Goal: Information Seeking & Learning: Learn about a topic

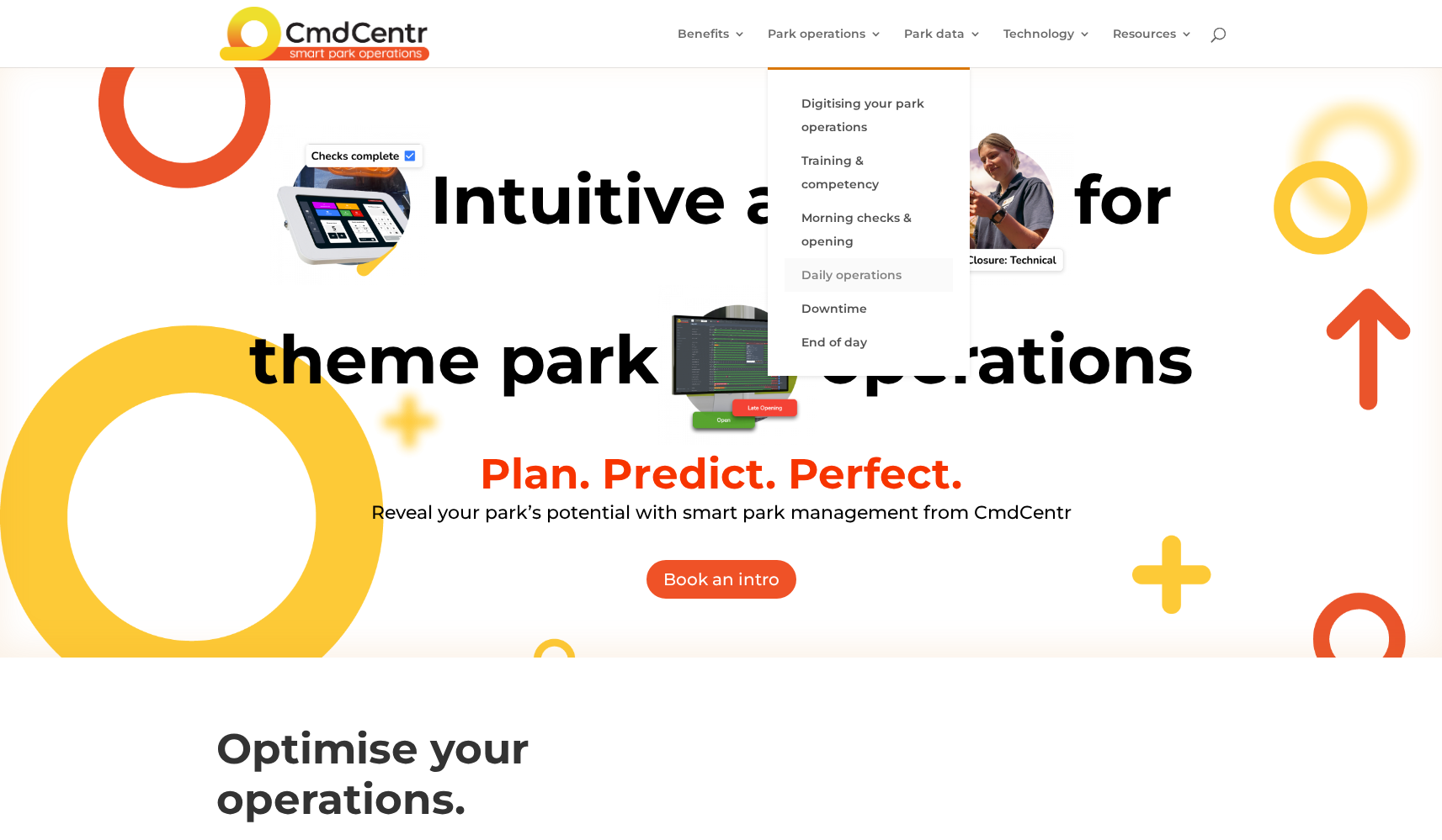
click at [826, 28] on link "Park operations" at bounding box center [825, 47] width 115 height 39
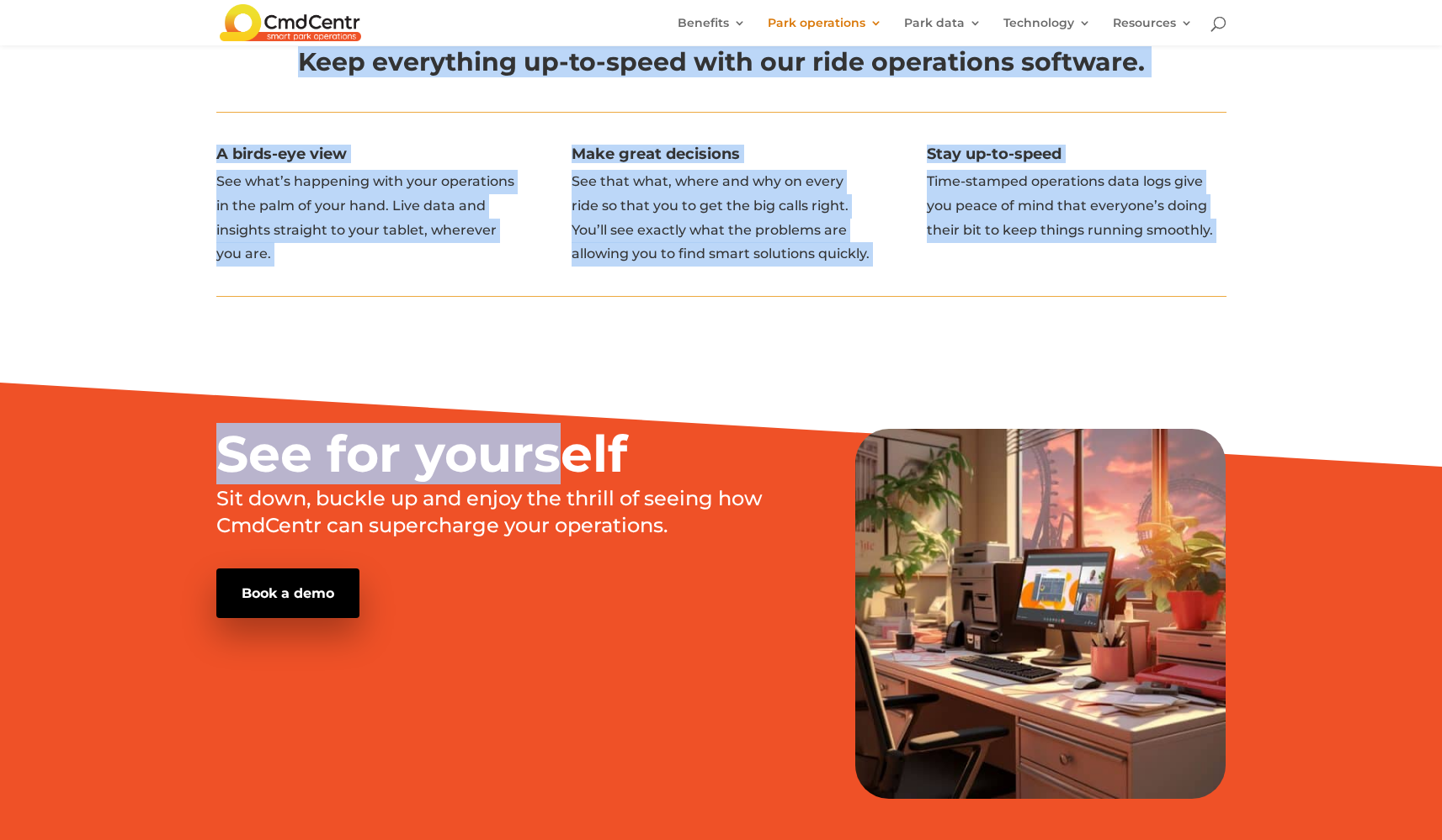
scroll to position [2171, 0]
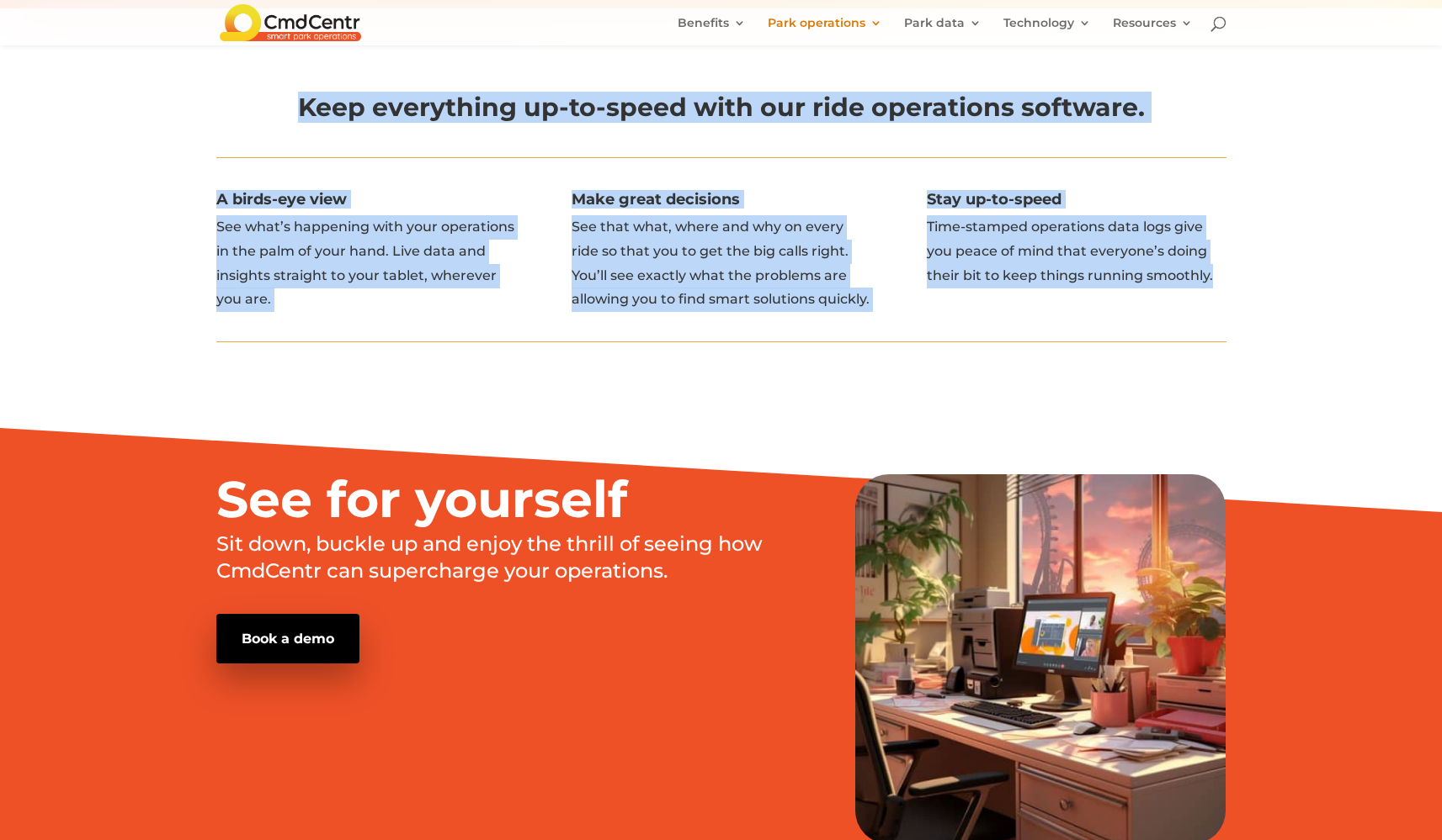
drag, startPoint x: 189, startPoint y: 131, endPoint x: 1328, endPoint y: 318, distance: 1154.2
copy div "DAILY OPERATIONS Don’t let anything derail your day Combat problems quickly wit…"
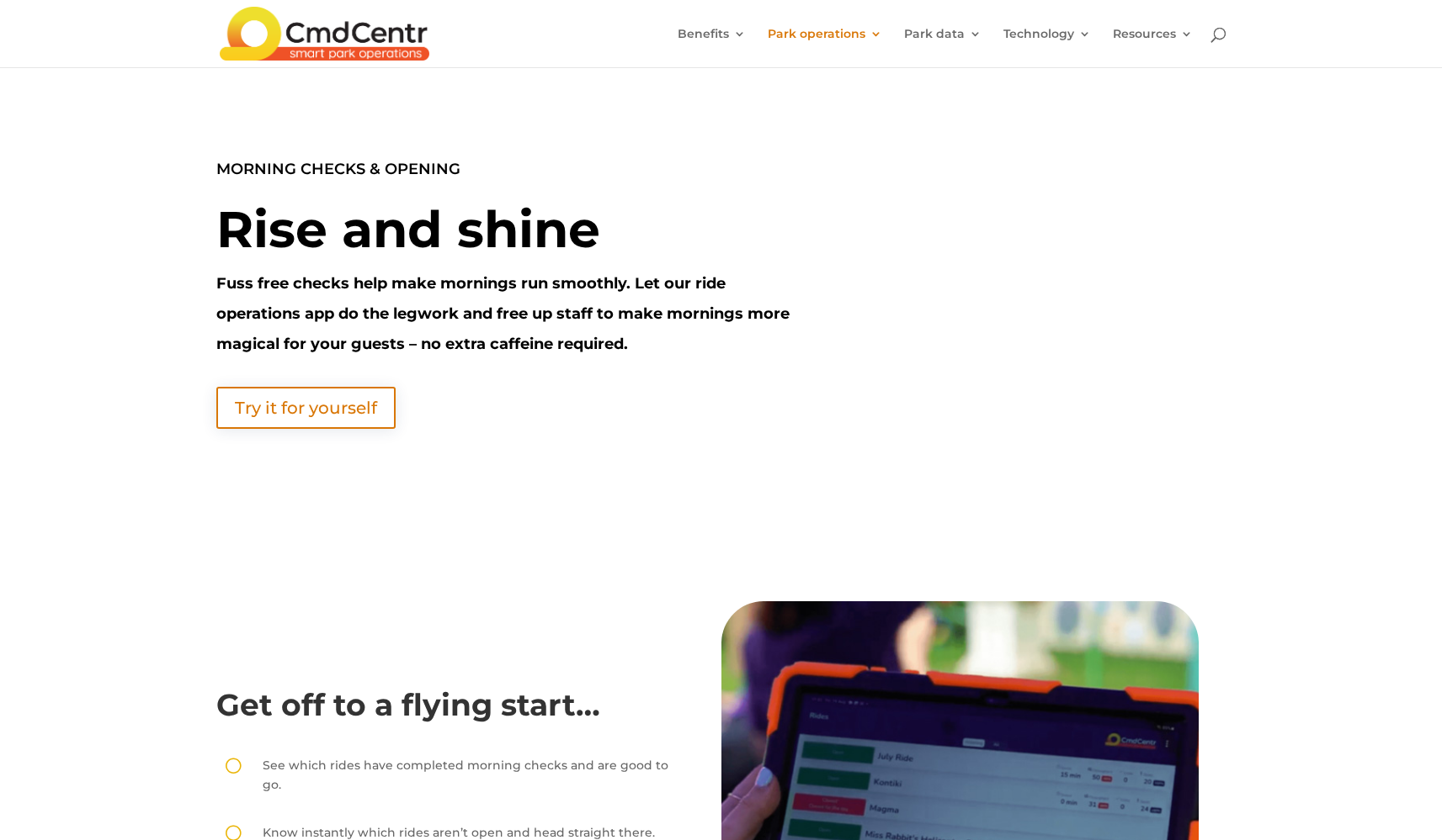
click at [155, 178] on div "MORNING CHECKS & OPENING Rise and shine Fuss free checks help make mornings run…" at bounding box center [721, 292] width 1442 height 449
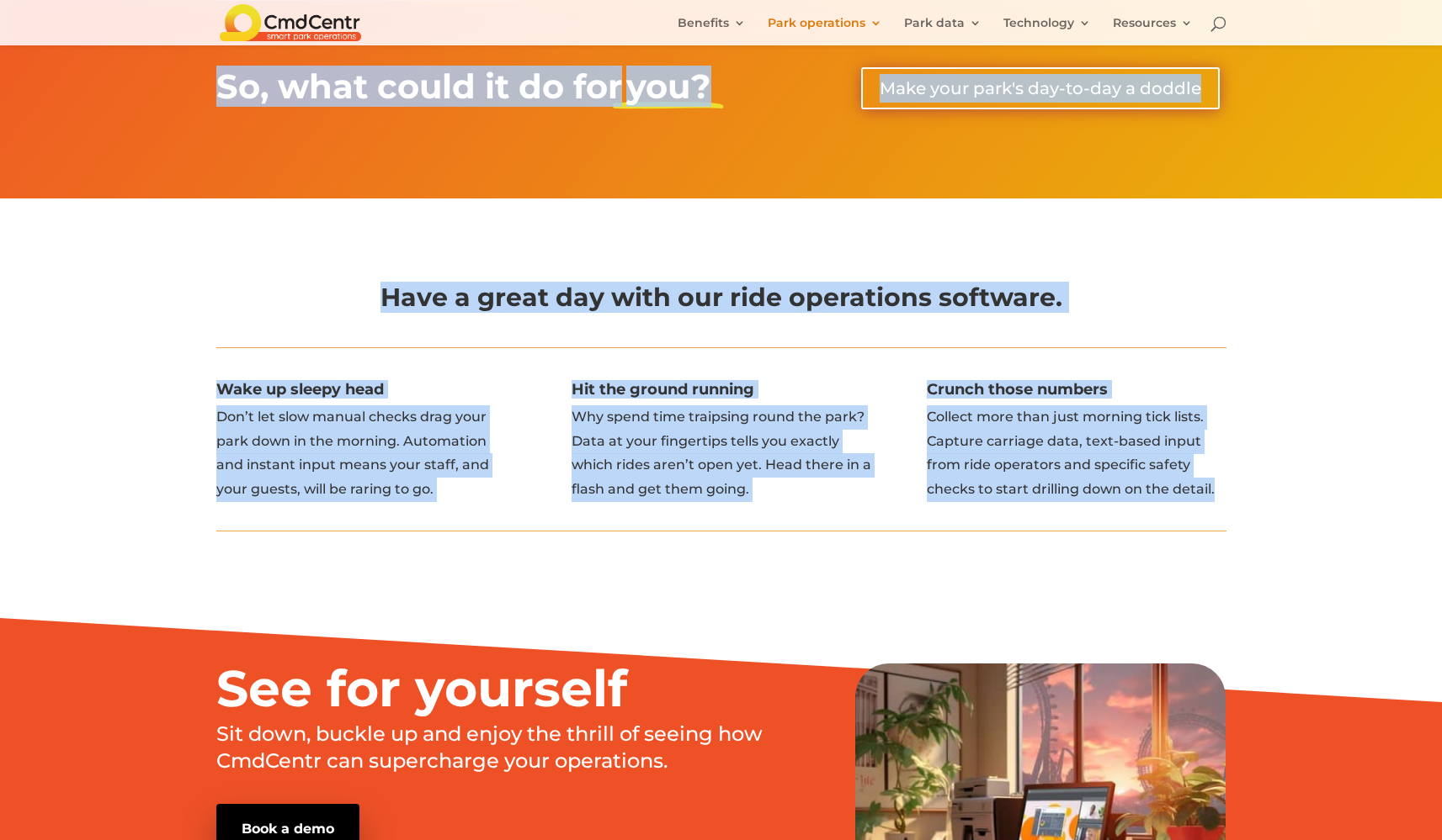
scroll to position [1917, 0]
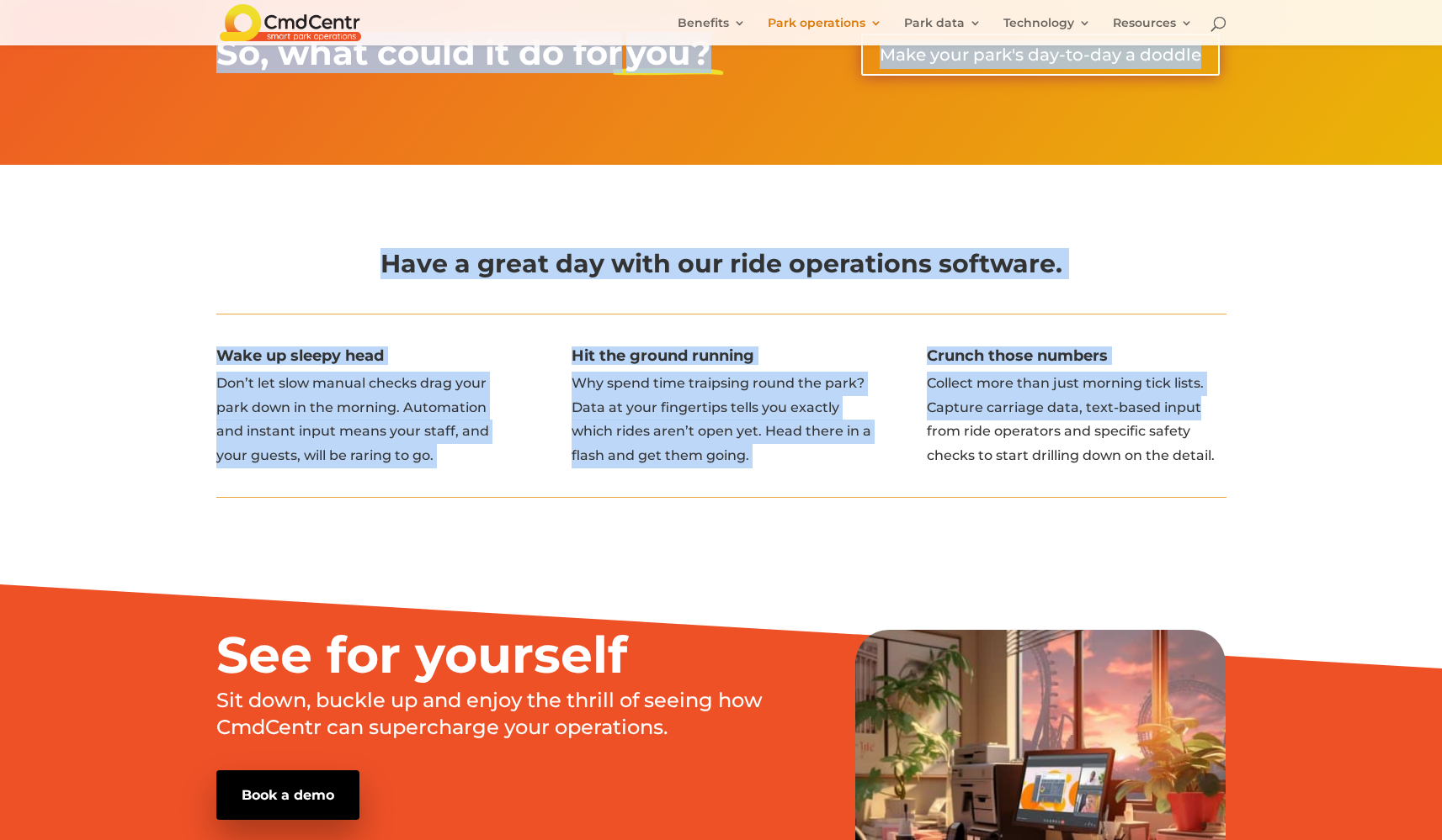
drag, startPoint x: 159, startPoint y: 143, endPoint x: 1301, endPoint y: 408, distance: 1172.3
copy div "LOREMIP DOLORS & AMETCON Adip eli seddo Eius temp incidi utla etdo magnaali eni…"
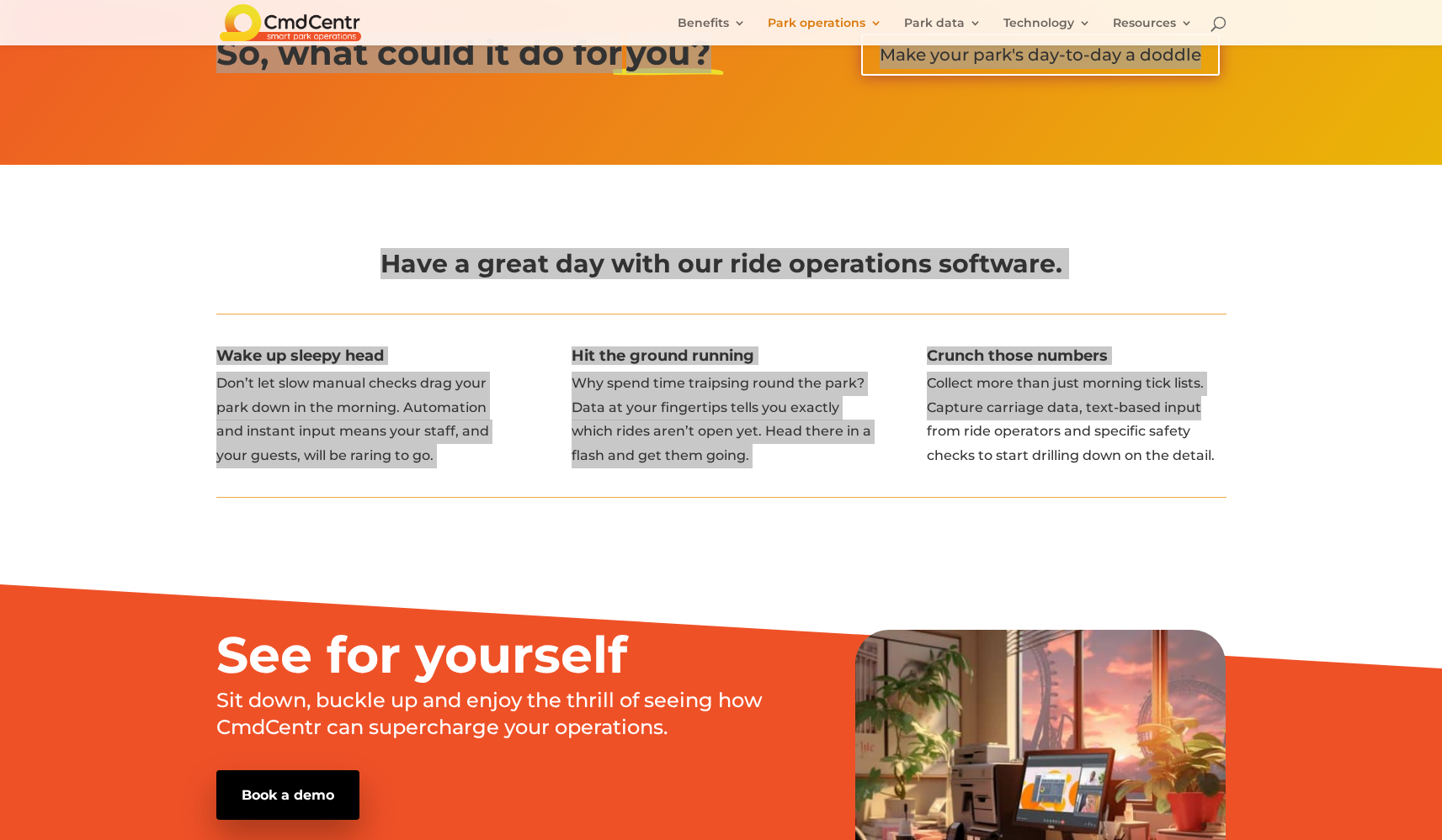
click at [1291, 259] on div "Have a great day with our ride operations software. Wake up sleepy head Don’t l…" at bounding box center [721, 361] width 1442 height 391
